Goal: Transaction & Acquisition: Obtain resource

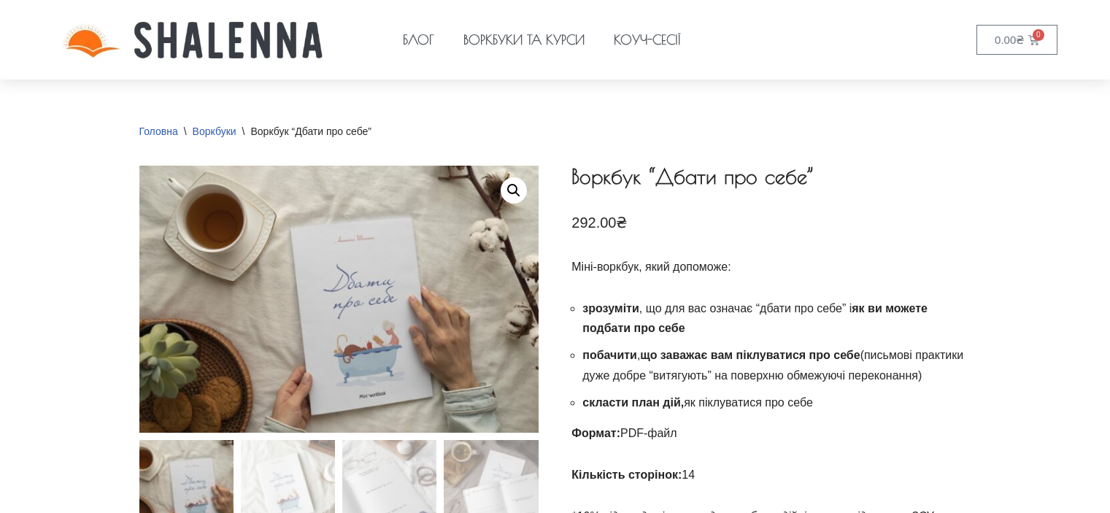
scroll to position [219, 0]
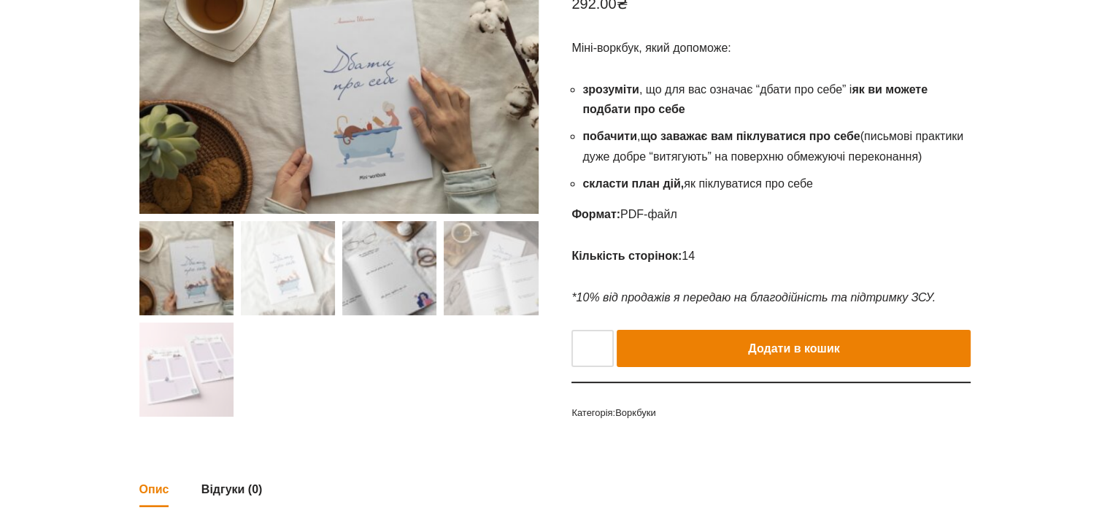
click at [391, 252] on img at bounding box center [389, 268] width 94 height 94
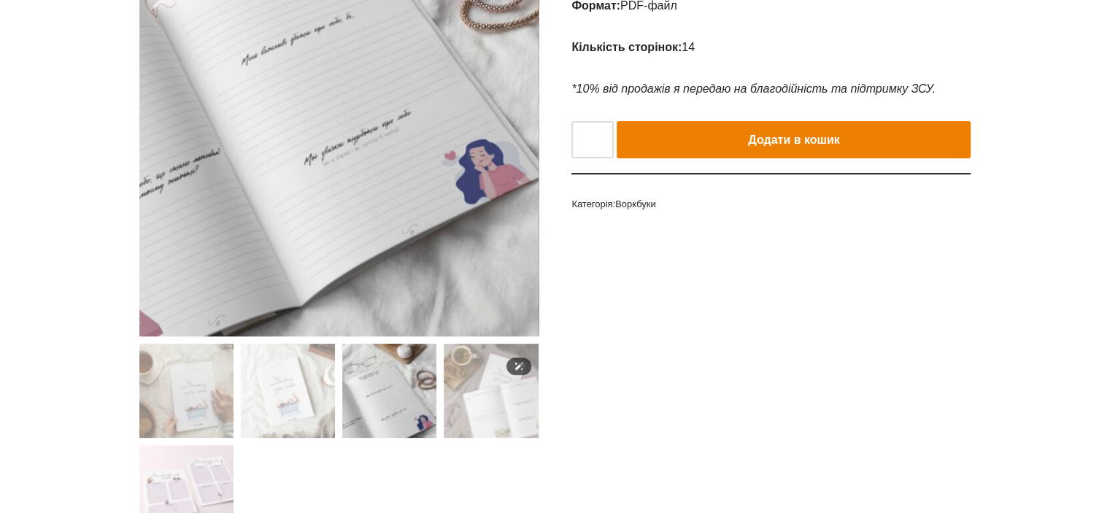
scroll to position [438, 0]
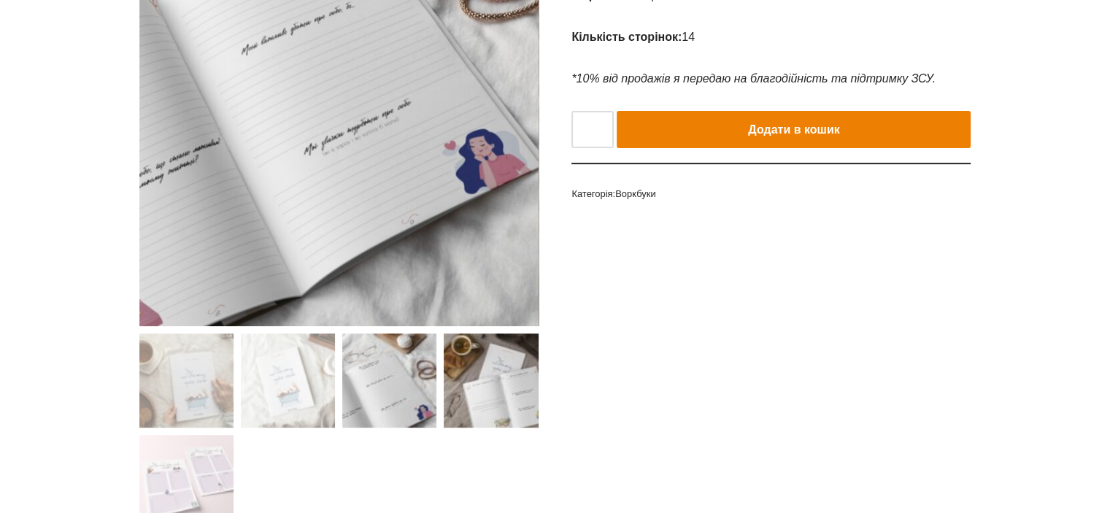
click at [485, 373] on img at bounding box center [491, 381] width 94 height 94
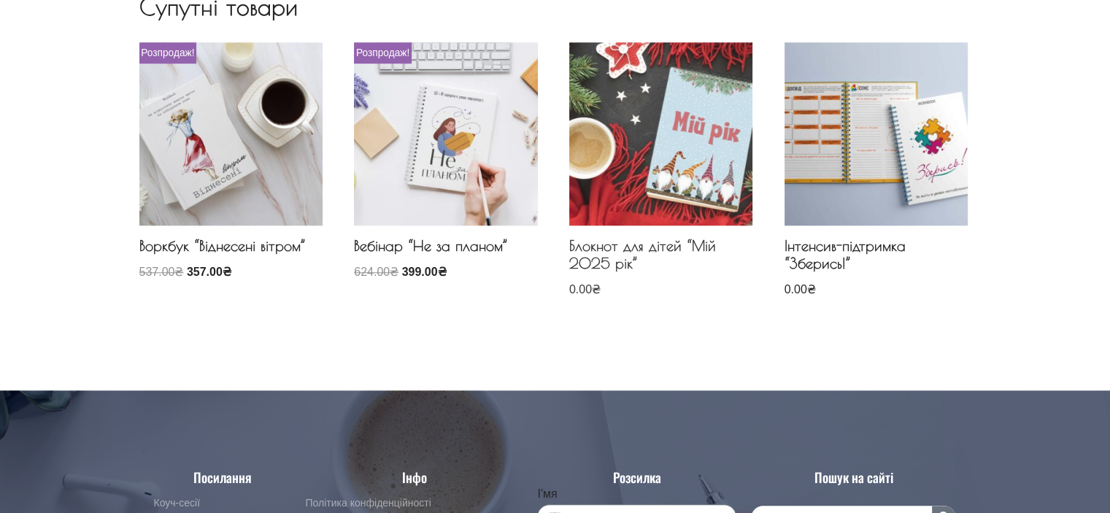
scroll to position [1314, 0]
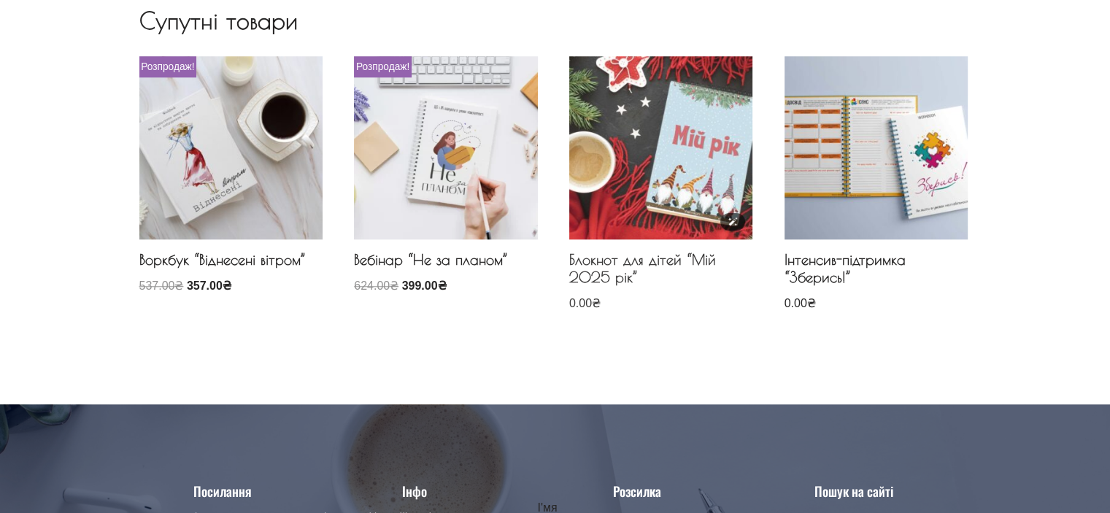
click at [678, 181] on img at bounding box center [660, 147] width 183 height 183
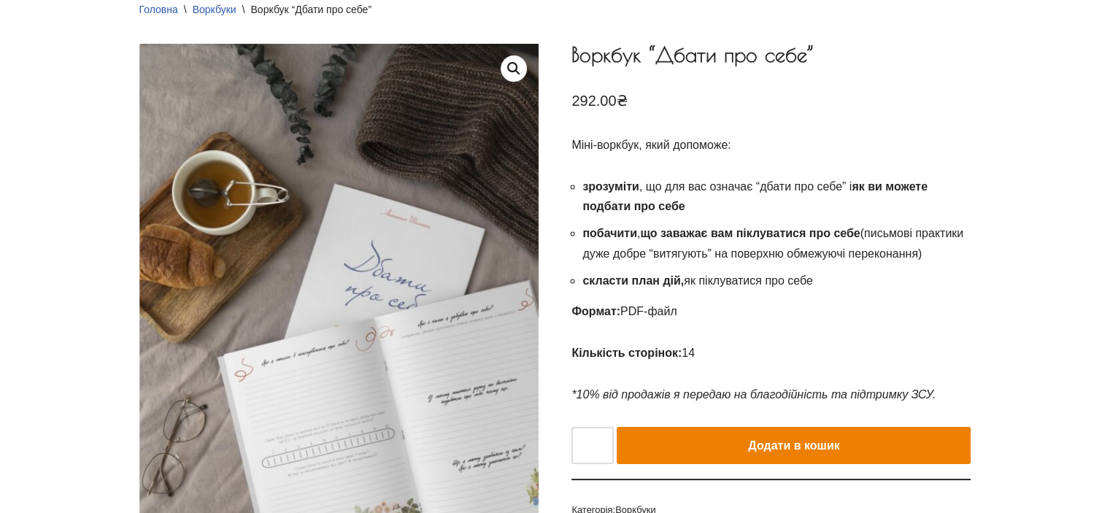
scroll to position [0, 0]
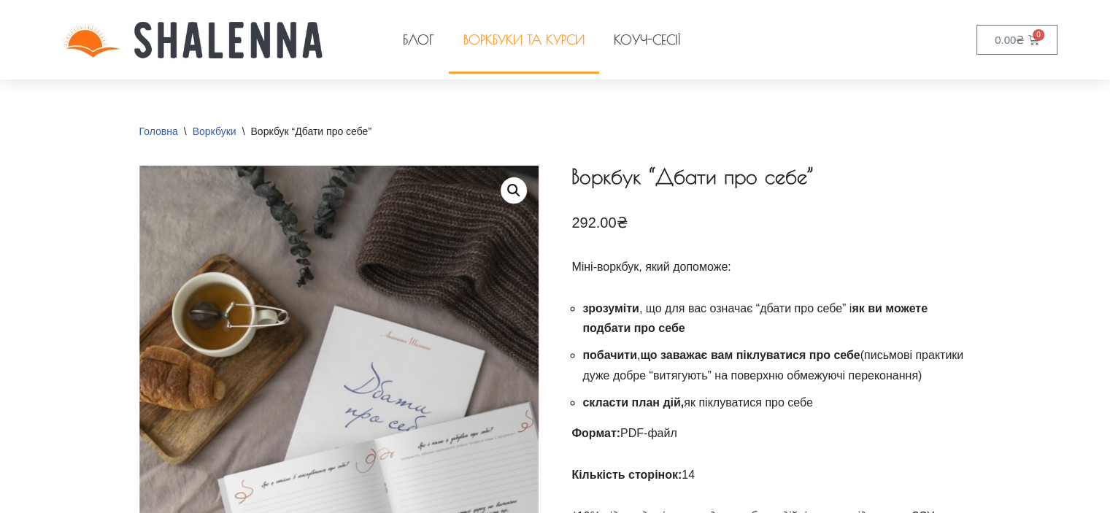
click at [502, 37] on link "Воркбуки та курси" at bounding box center [524, 40] width 150 height 67
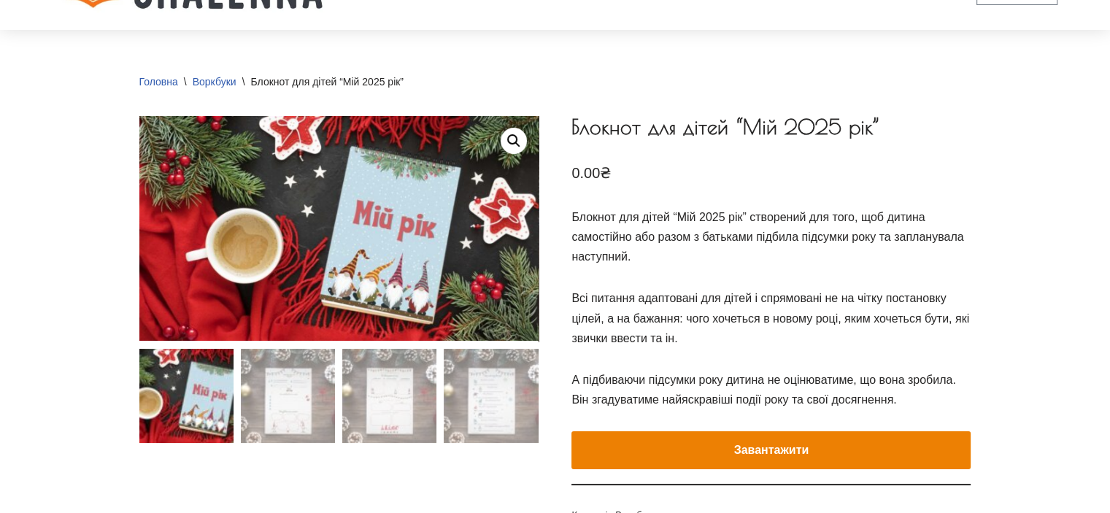
scroll to position [73, 0]
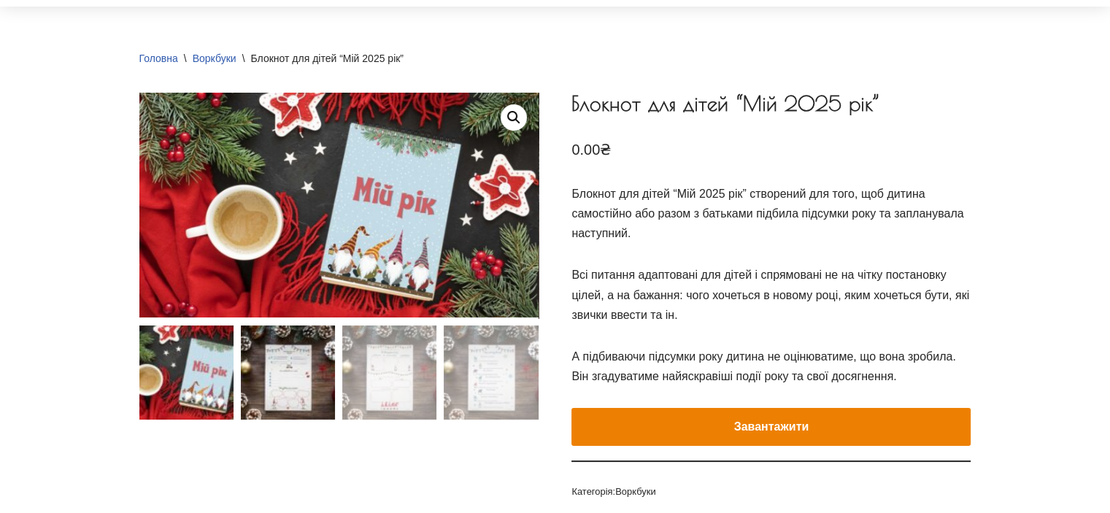
click at [293, 371] on img at bounding box center [288, 372] width 94 height 94
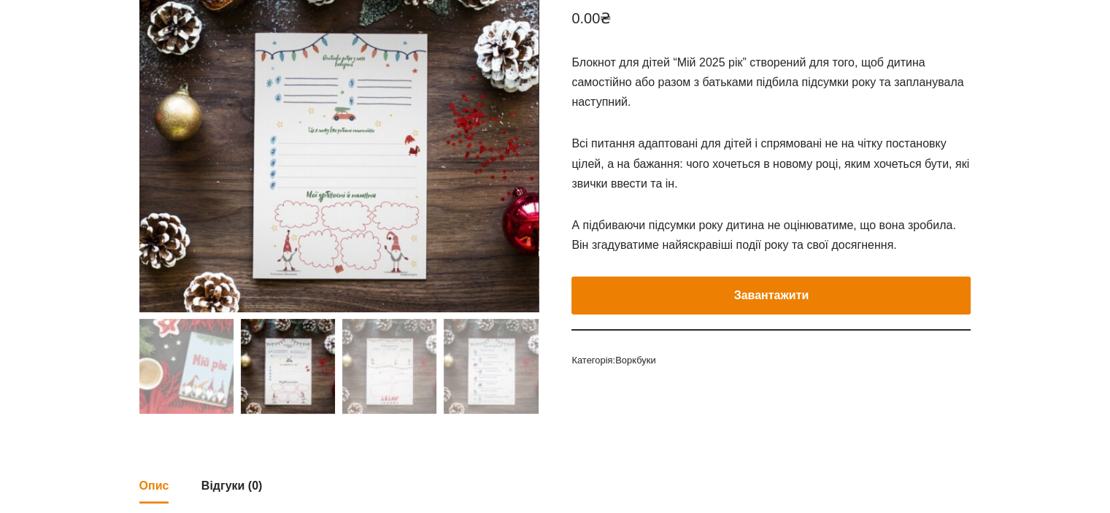
scroll to position [219, 0]
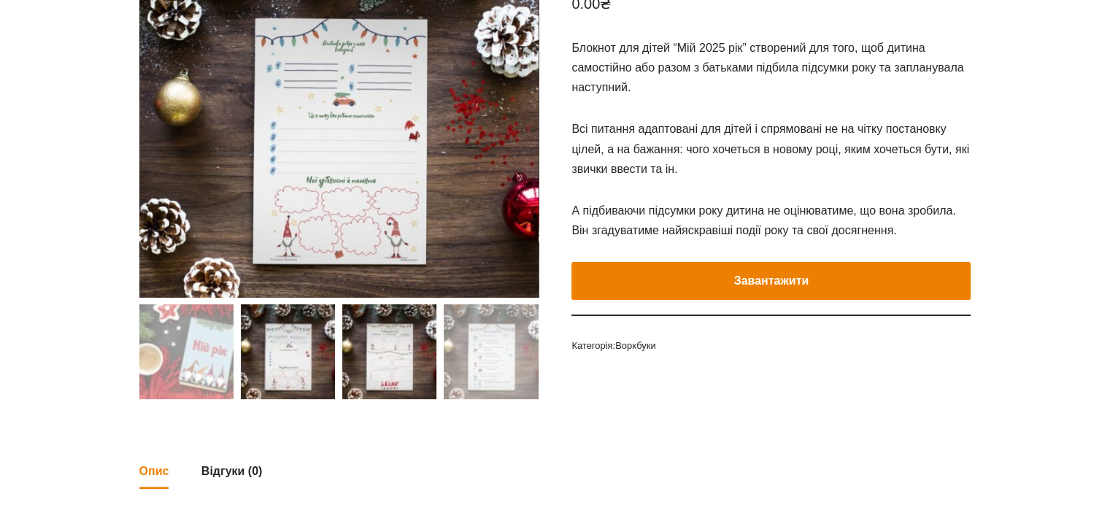
click at [383, 361] on img at bounding box center [389, 351] width 94 height 94
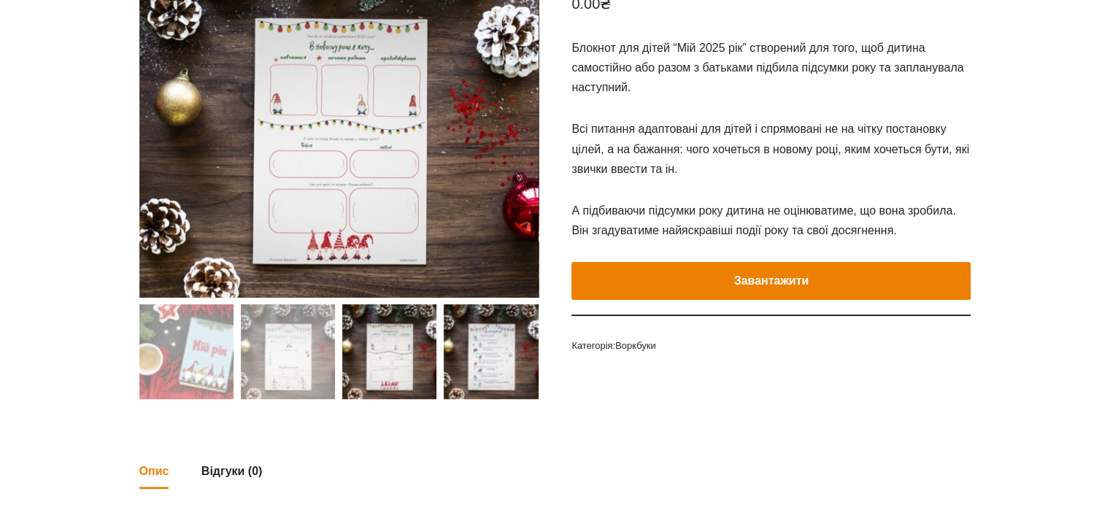
click at [482, 361] on img at bounding box center [491, 351] width 94 height 94
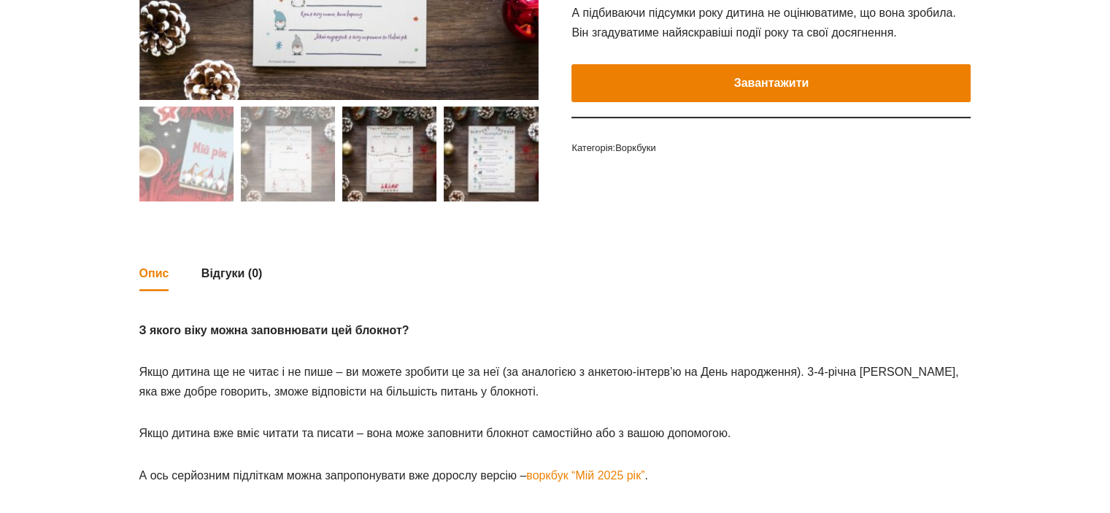
scroll to position [438, 0]
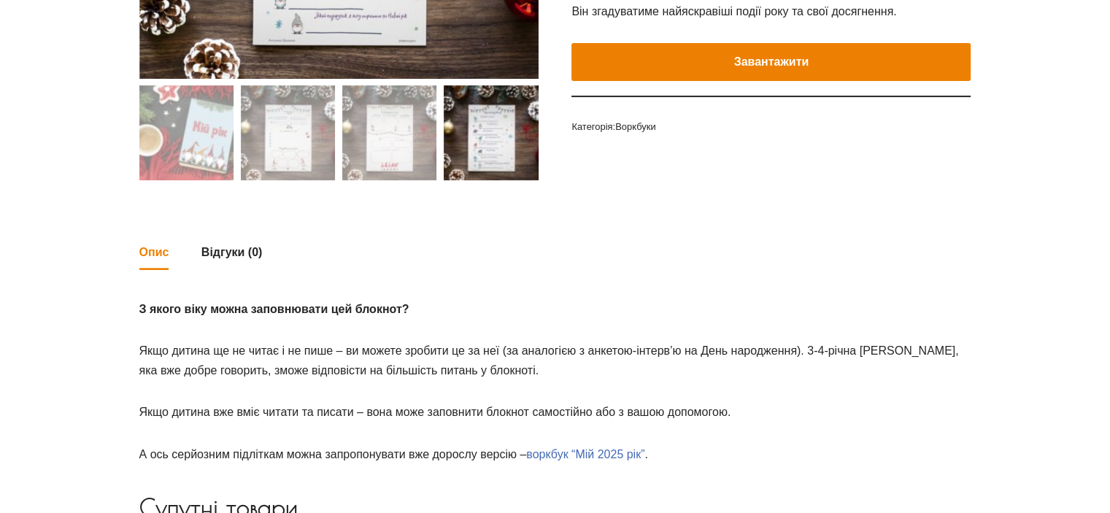
click at [572, 452] on link "воркбук “Мій 2025 рік”" at bounding box center [585, 454] width 118 height 12
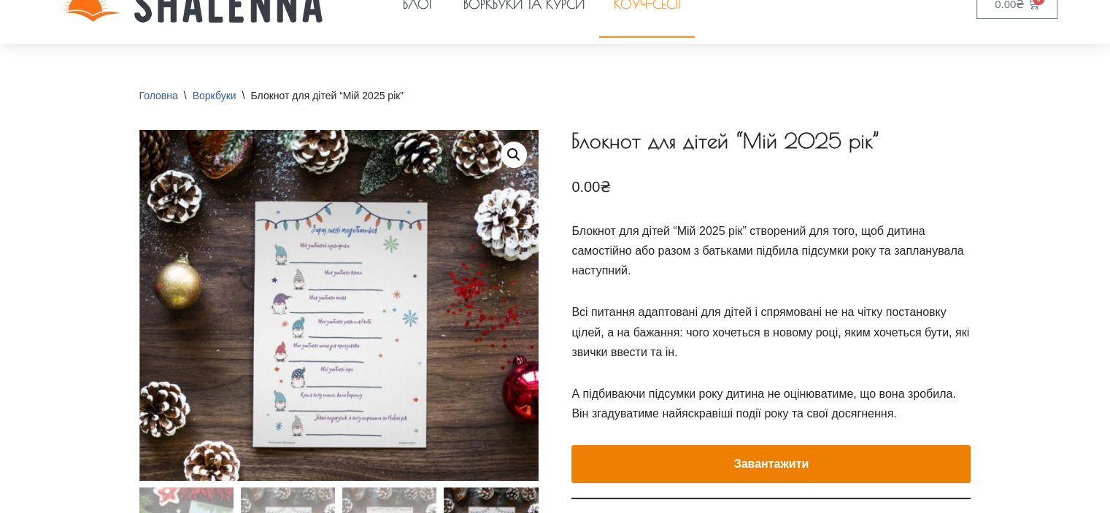
scroll to position [0, 0]
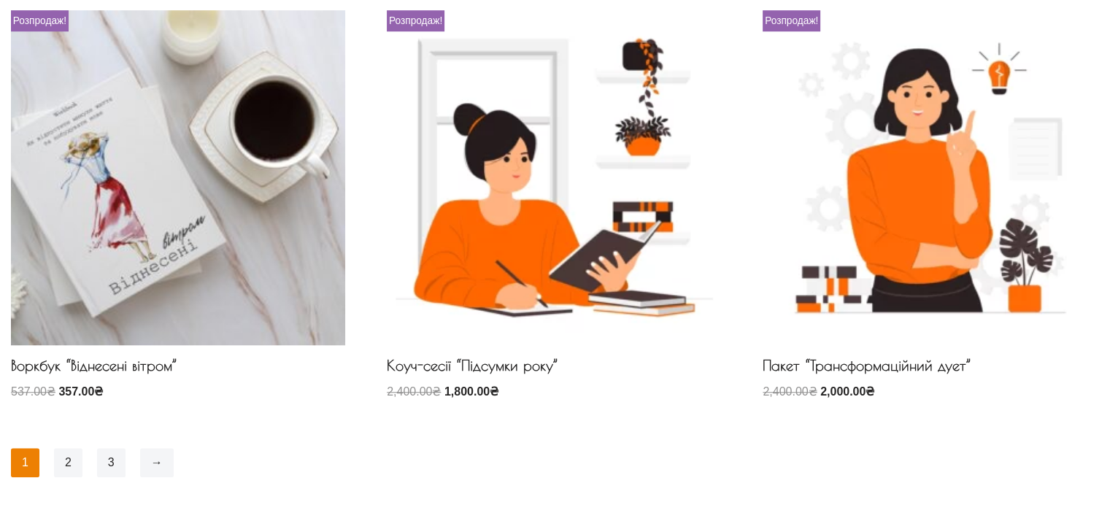
scroll to position [1130, 0]
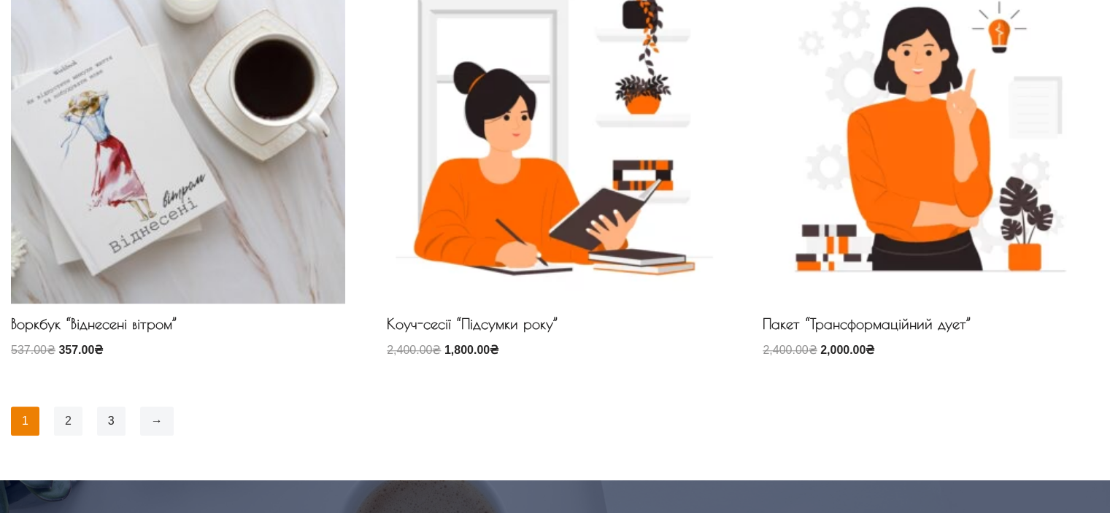
click at [61, 425] on link "2" at bounding box center [68, 420] width 28 height 29
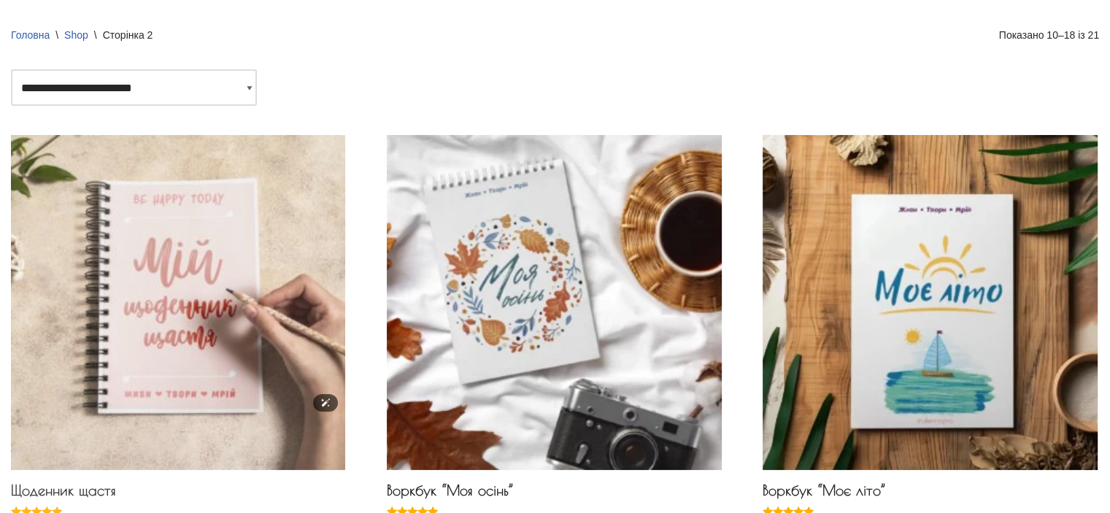
scroll to position [146, 0]
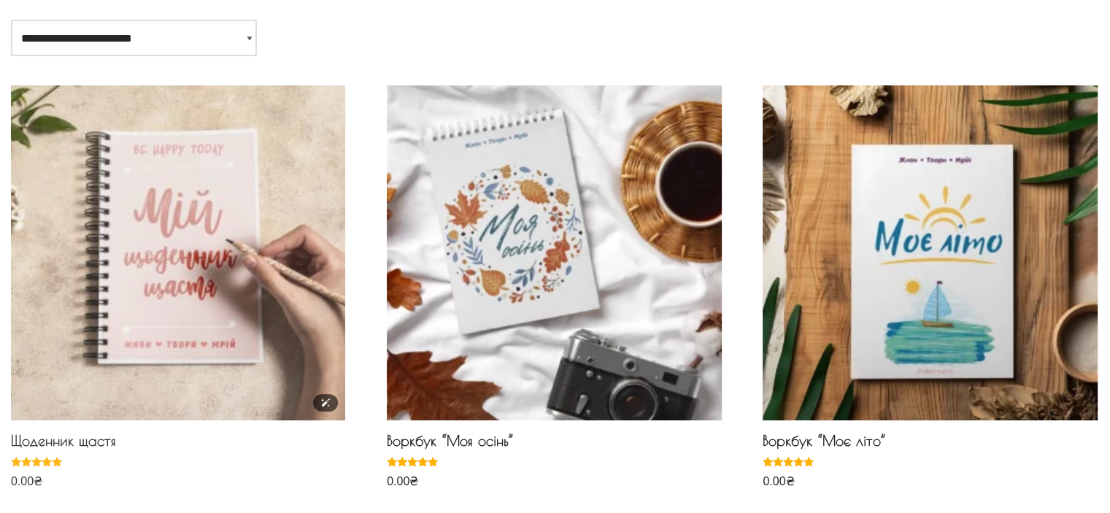
click at [199, 280] on img at bounding box center [178, 252] width 334 height 334
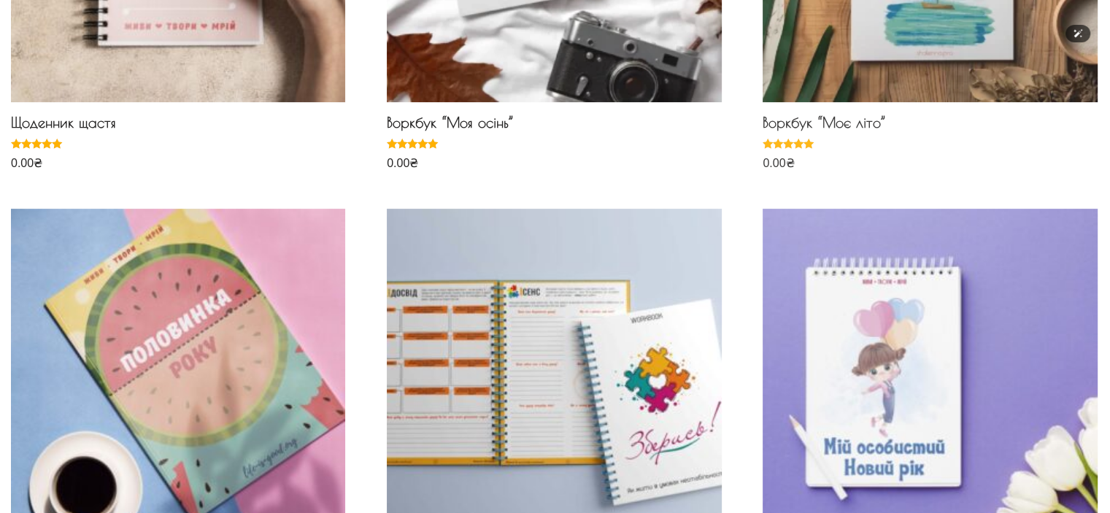
scroll to position [219, 0]
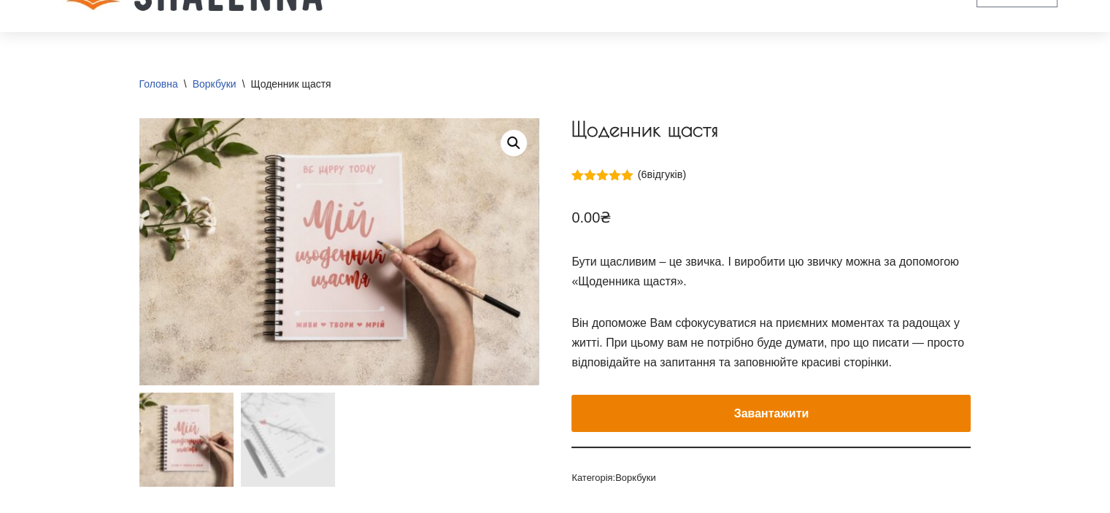
scroll to position [73, 0]
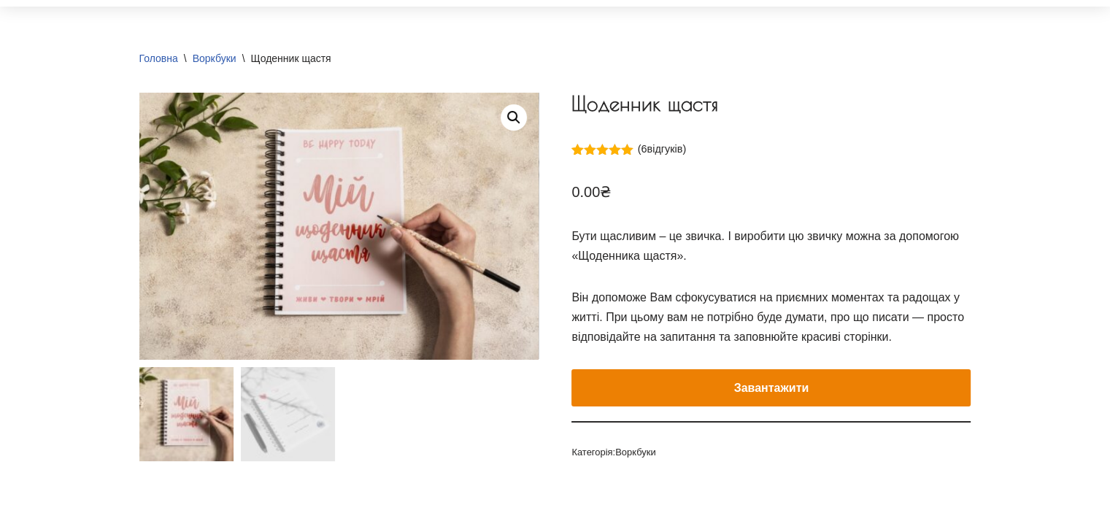
click at [741, 385] on button "Завантажити" at bounding box center [770, 388] width 399 height 38
click at [639, 382] on button "Завантажити" at bounding box center [770, 388] width 399 height 38
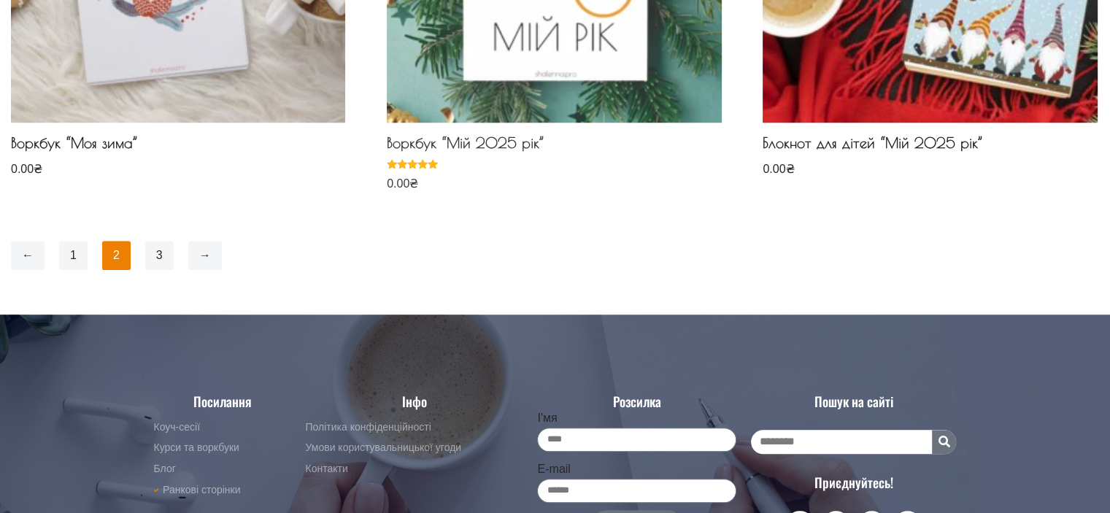
scroll to position [1314, 0]
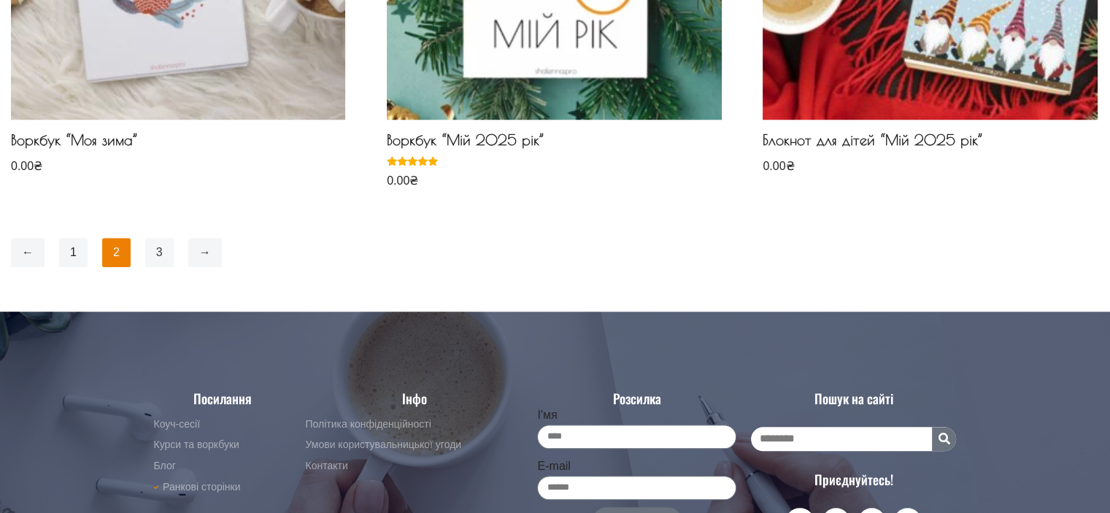
click at [156, 256] on link "3" at bounding box center [159, 252] width 28 height 29
click at [158, 248] on link "3" at bounding box center [159, 252] width 28 height 29
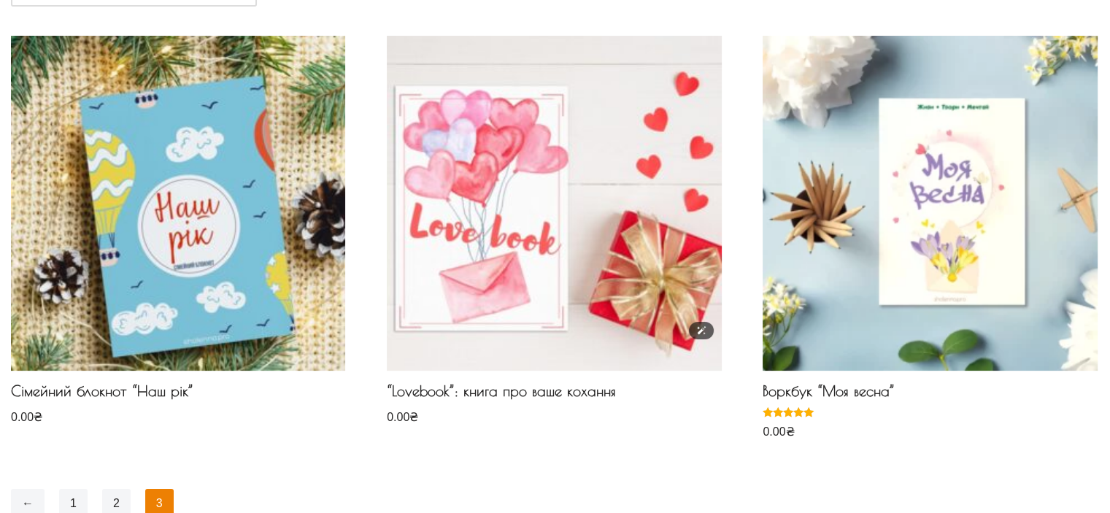
scroll to position [218, 0]
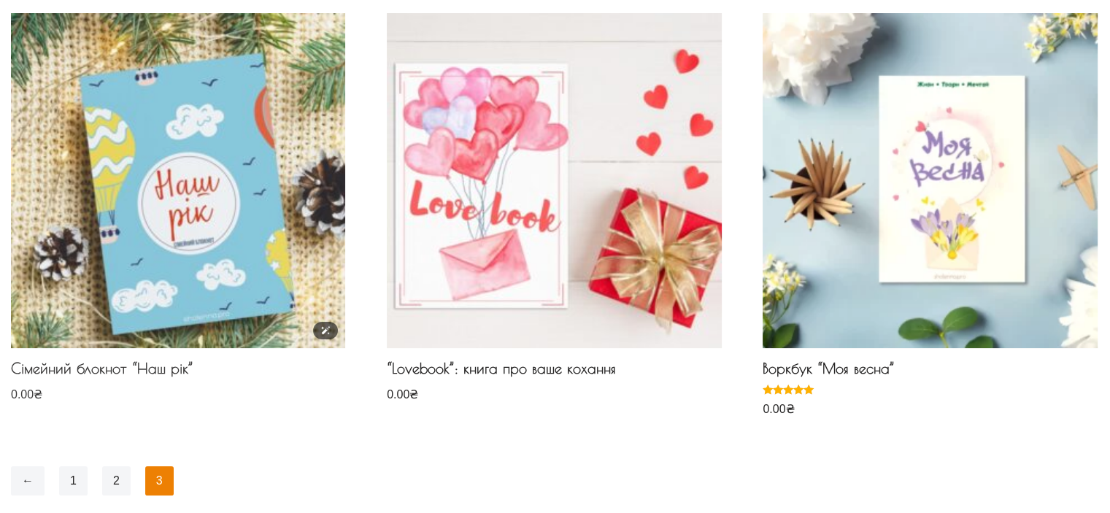
click at [239, 212] on img at bounding box center [178, 180] width 334 height 334
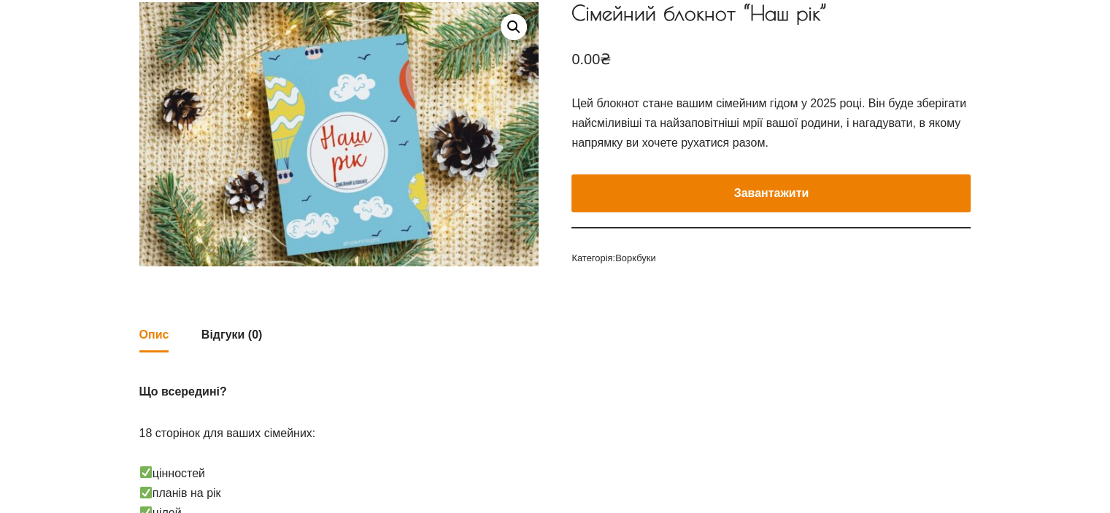
scroll to position [137, 0]
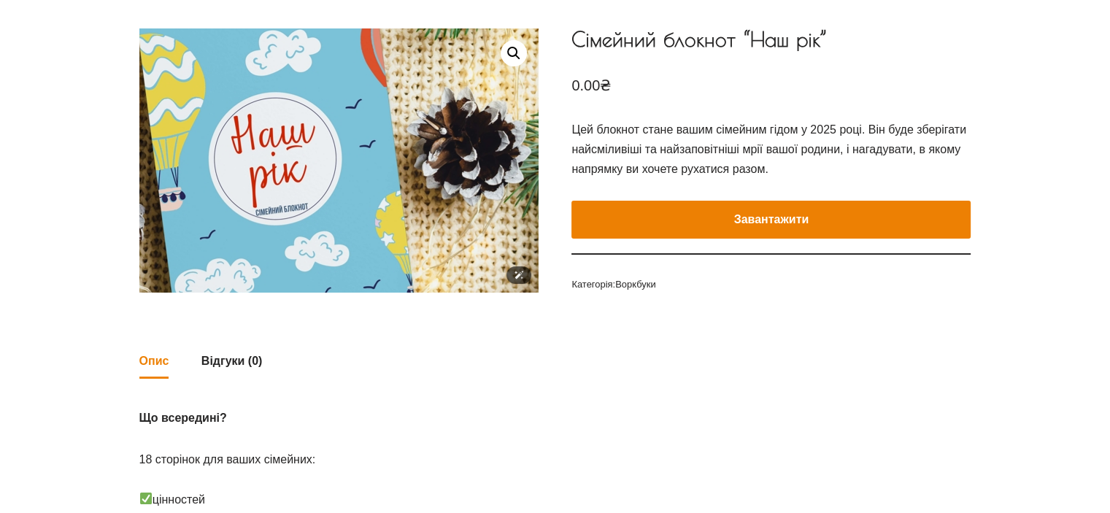
click at [459, 209] on img at bounding box center [261, 129] width 657 height 435
